Goal: Information Seeking & Learning: Check status

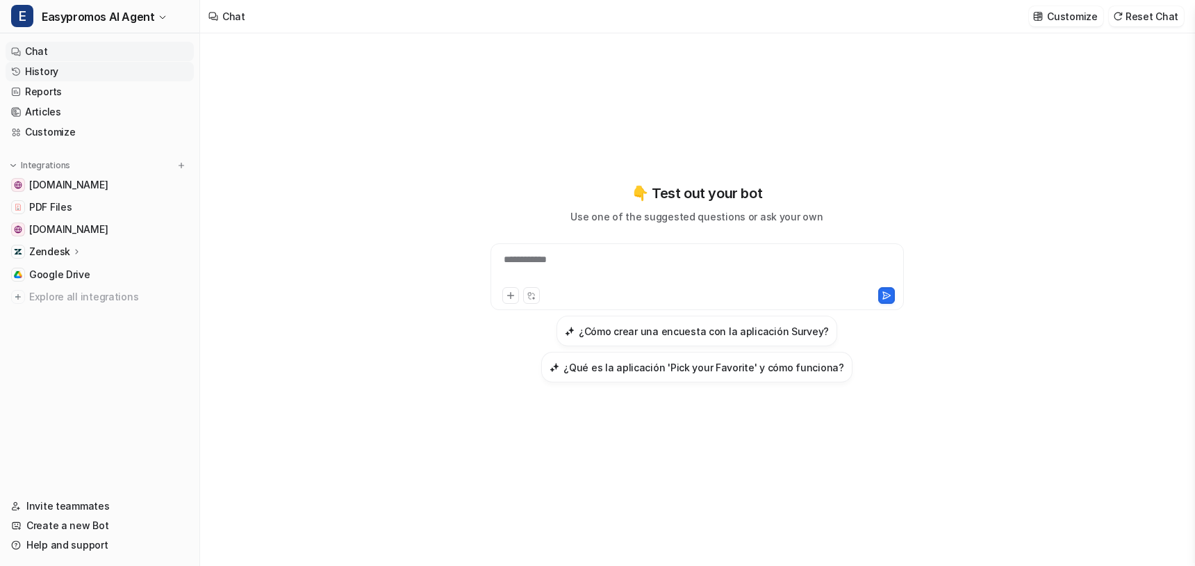
click at [40, 72] on link "History" at bounding box center [100, 71] width 188 height 19
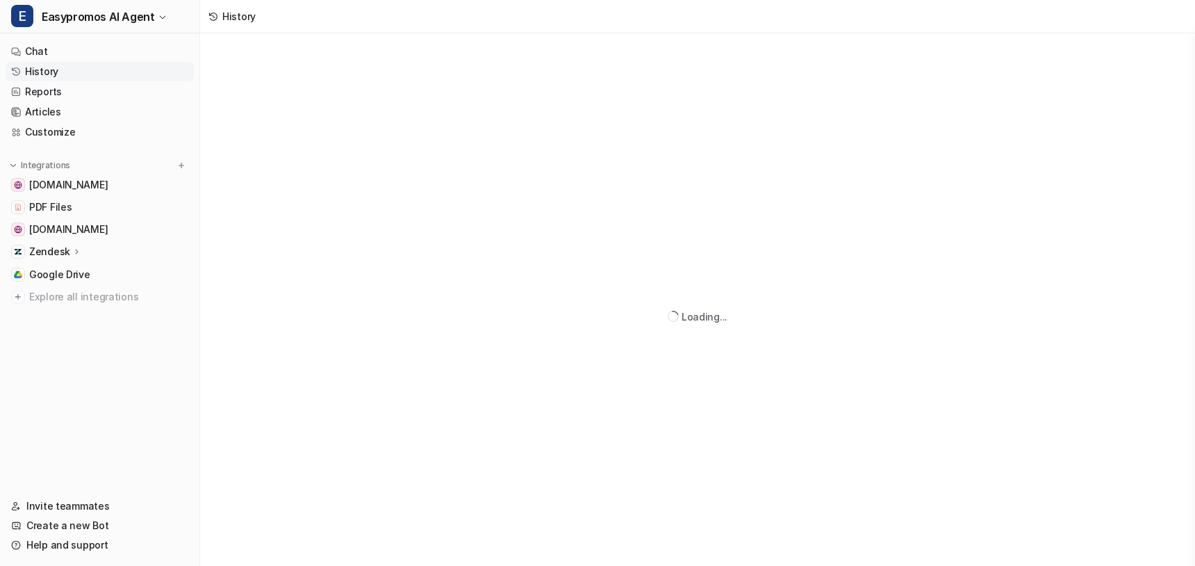
click at [64, 69] on link "History" at bounding box center [100, 71] width 188 height 19
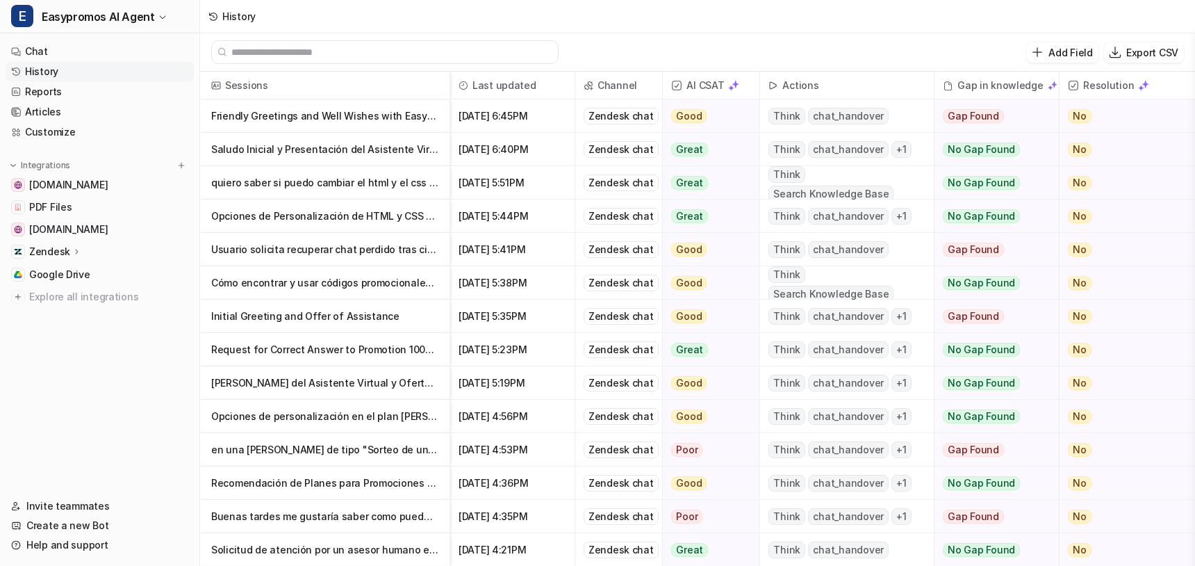
drag, startPoint x: 338, startPoint y: 114, endPoint x: 336, endPoint y: 129, distance: 14.7
click at [338, 114] on p "Friendly Greetings and Well Wishes with Easypromos Assistant" at bounding box center [324, 115] width 227 height 33
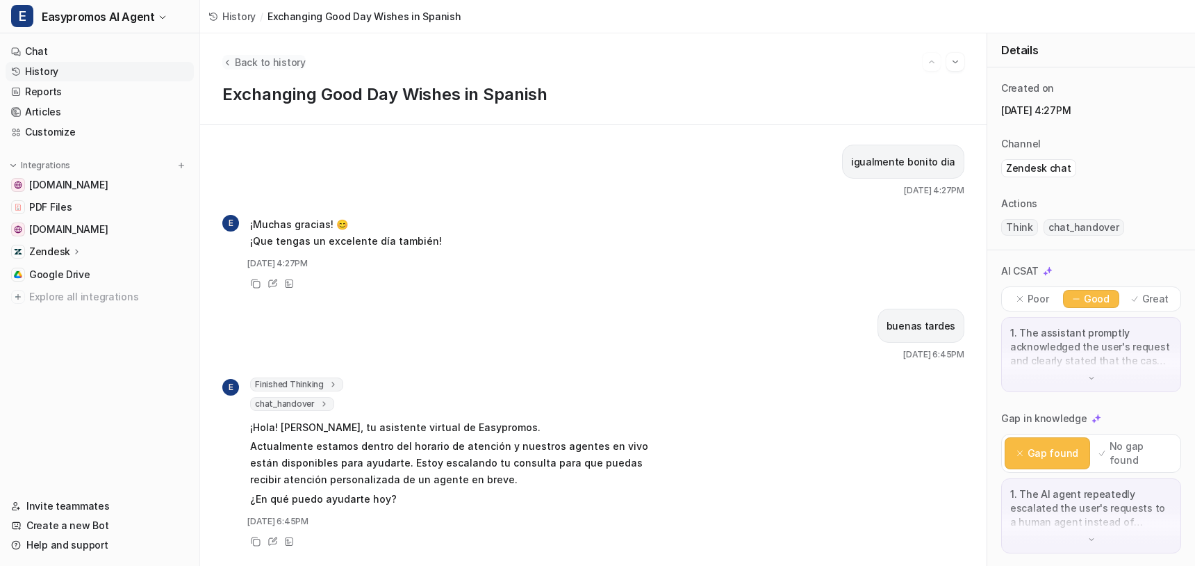
click at [258, 58] on span "Back to history" at bounding box center [270, 62] width 71 height 15
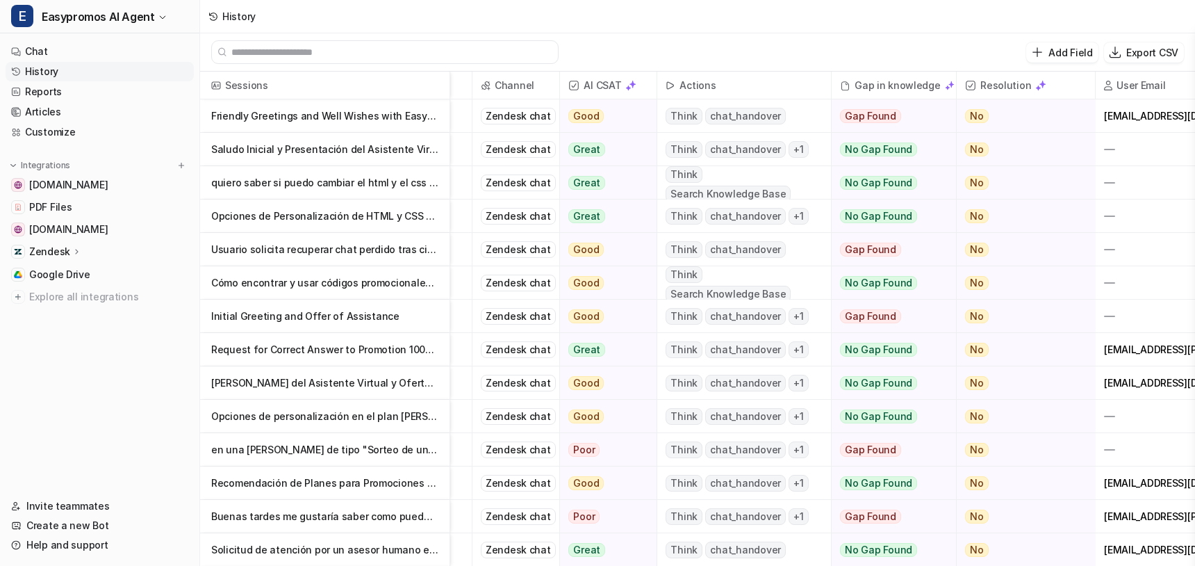
scroll to position [0, 164]
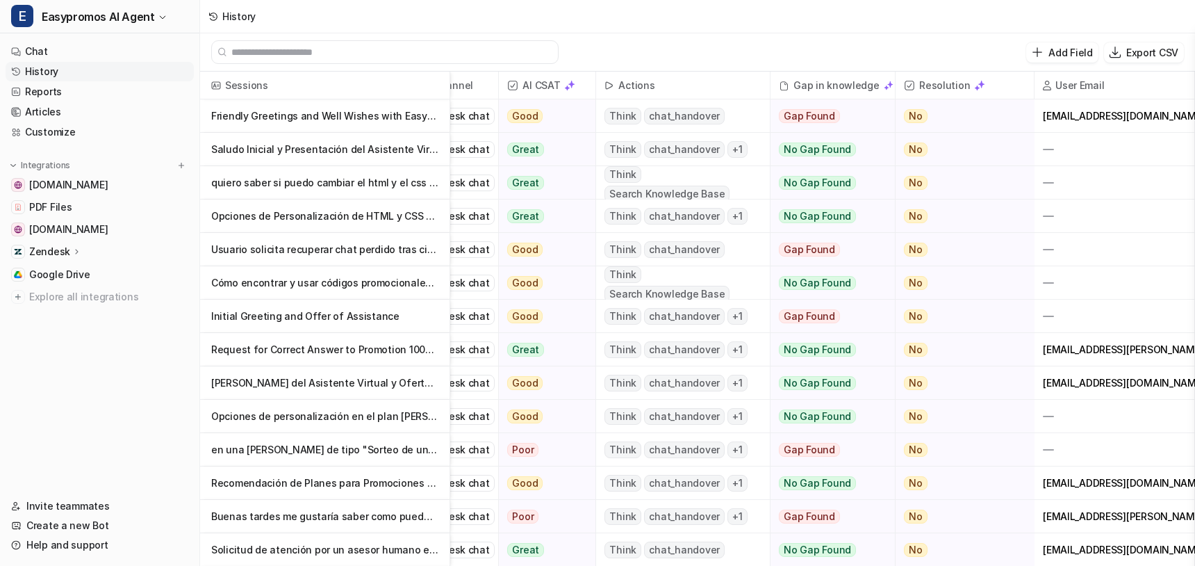
click at [338, 256] on p "Usuario solicita recuperar chat perdido tras cierre de página" at bounding box center [324, 249] width 227 height 33
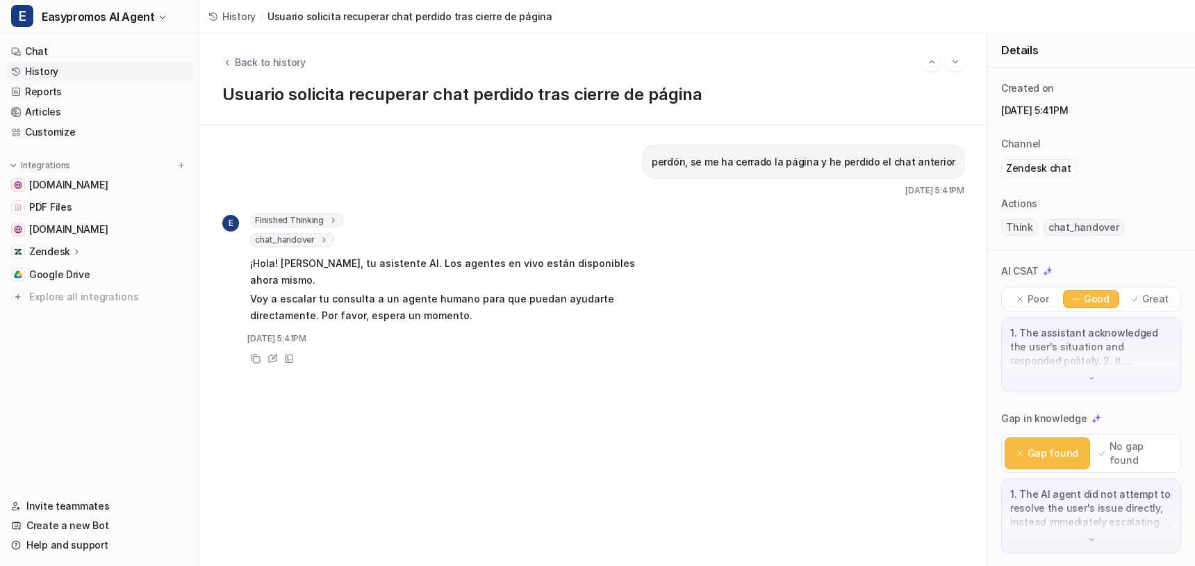
click at [245, 59] on span "Back to history" at bounding box center [270, 62] width 71 height 15
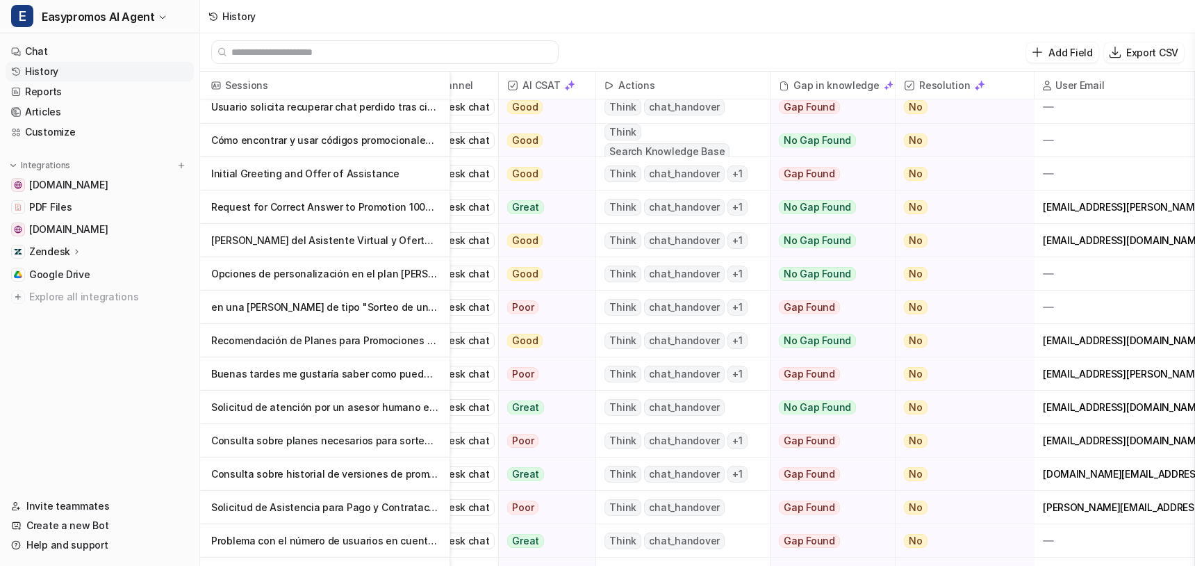
scroll to position [165, 164]
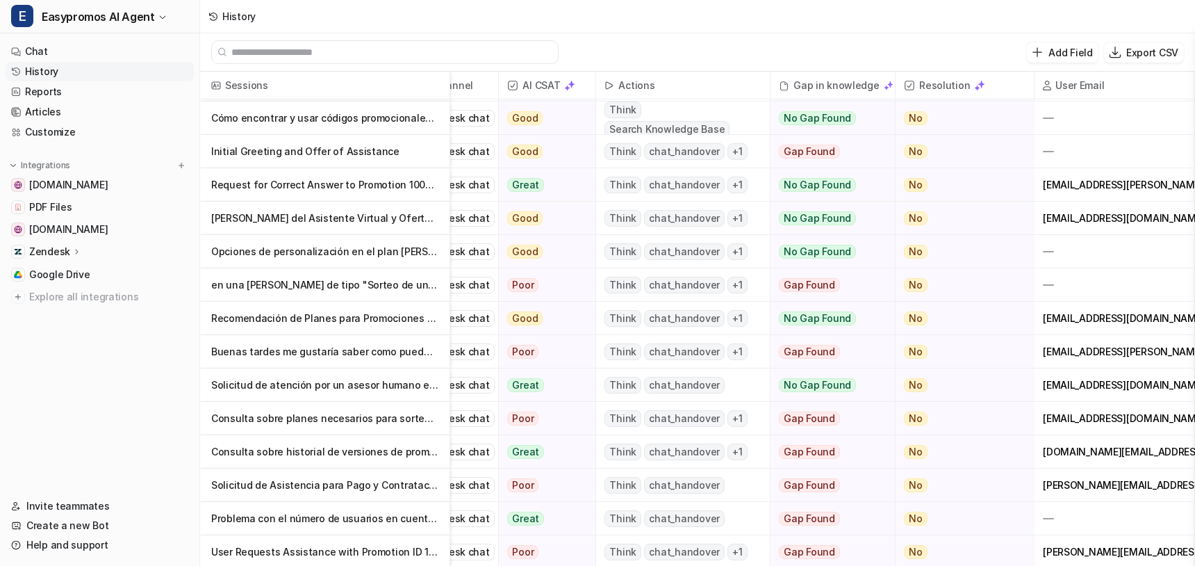
click at [298, 383] on p "Solicitud de atención por un asesor humano en Easypromos" at bounding box center [324, 384] width 227 height 33
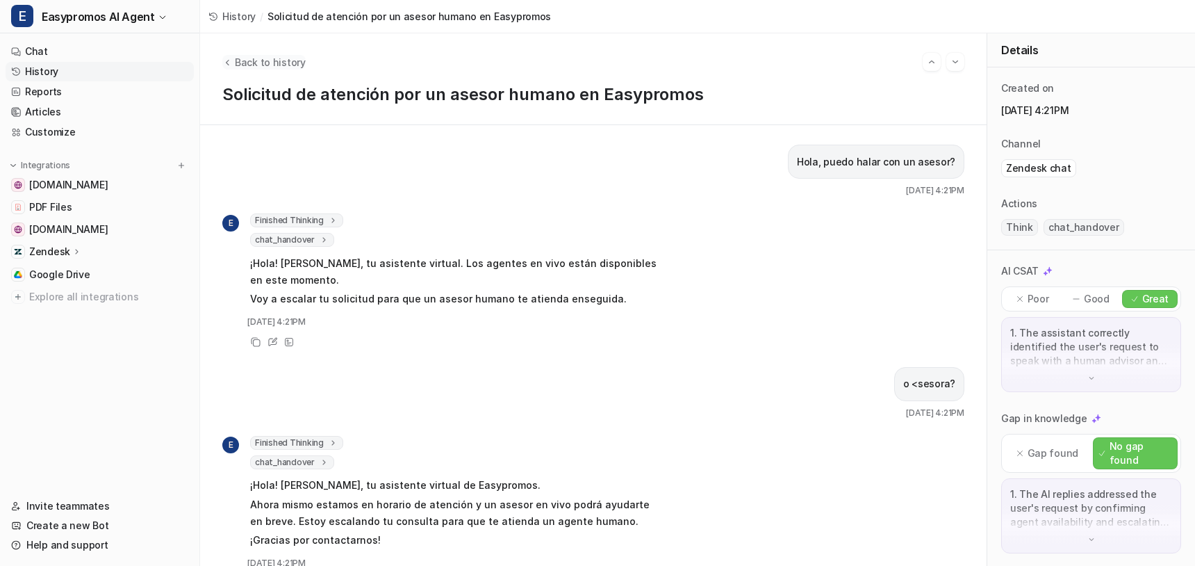
click at [272, 63] on span "Back to history" at bounding box center [270, 62] width 71 height 15
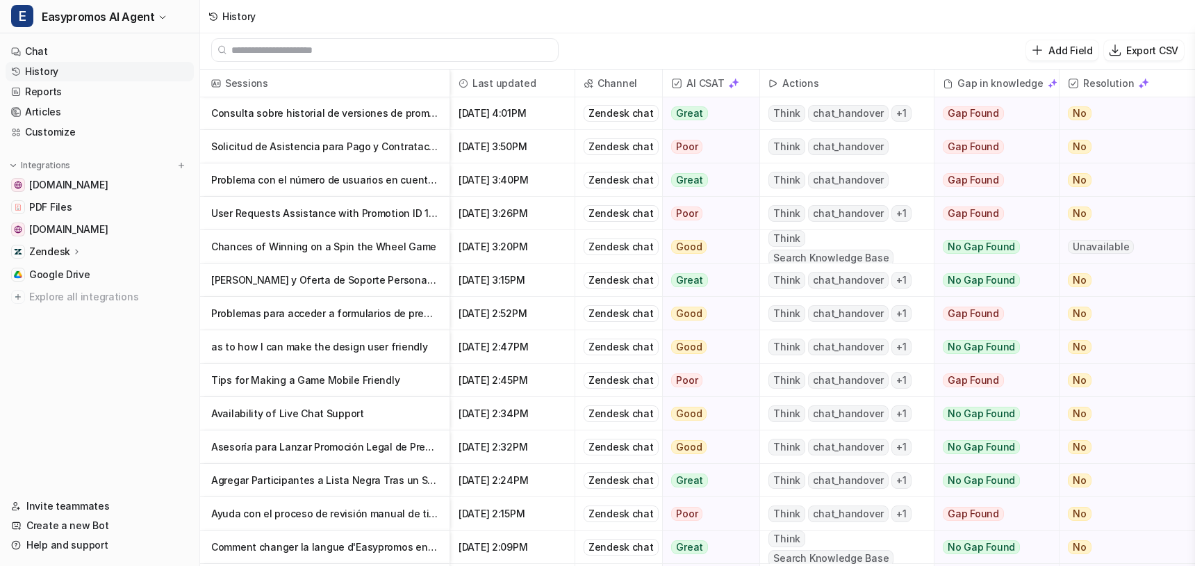
scroll to position [502, 0]
